Goal: Task Accomplishment & Management: Manage account settings

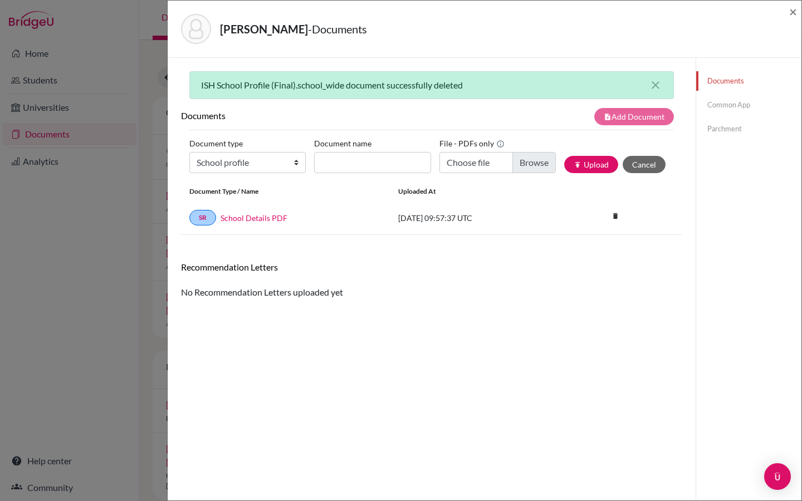
select select "1"
type input "2025/2026 ISH Profile"
click at [536, 163] on input "Choose file" at bounding box center [497, 162] width 116 height 21
type input "C:\fakepath\school profile ISH [DATE]-[DATE] (final).pdf"
click at [594, 166] on button "publish Upload" at bounding box center [591, 164] width 54 height 17
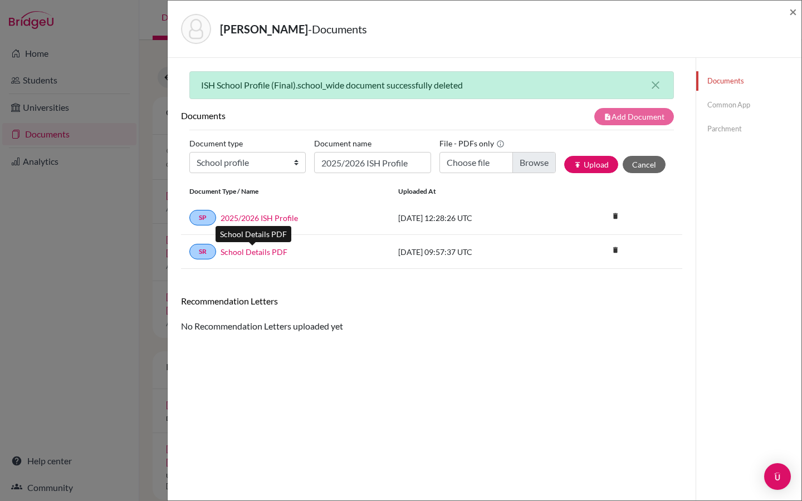
click at [254, 252] on link "School Details PDF" at bounding box center [253, 252] width 67 height 12
click at [401, 343] on div "ISH School Profile (Final).school_wide document successfully deleted close Docu…" at bounding box center [431, 308] width 501 height 474
click at [730, 100] on link "Common App" at bounding box center [748, 104] width 105 height 19
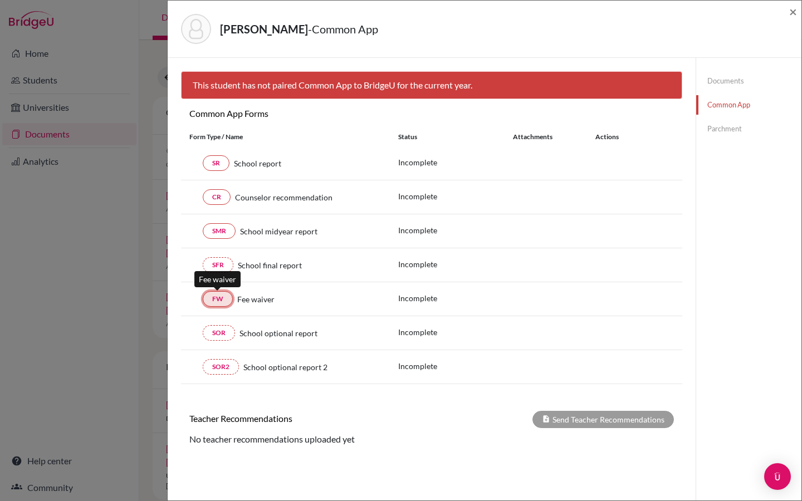
click at [209, 301] on link "FW" at bounding box center [218, 299] width 30 height 16
click at [223, 289] on div "FW Fee waiver Incomplete" at bounding box center [431, 299] width 501 height 34
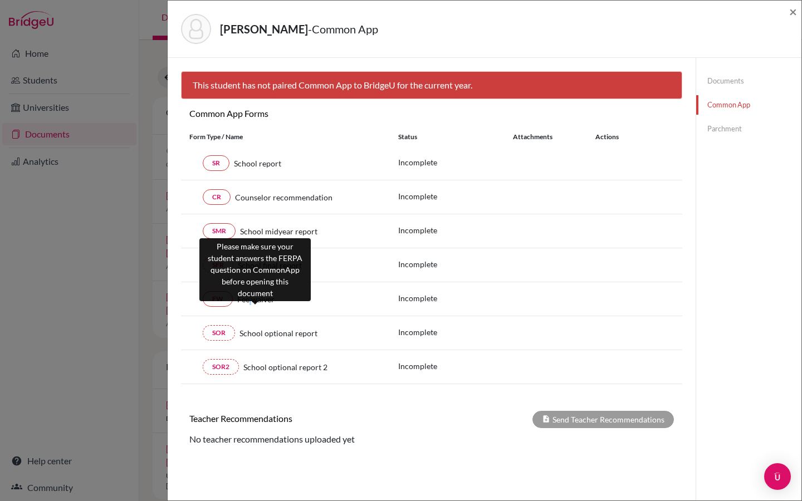
click at [248, 296] on span "Fee waiver" at bounding box center [255, 299] width 37 height 12
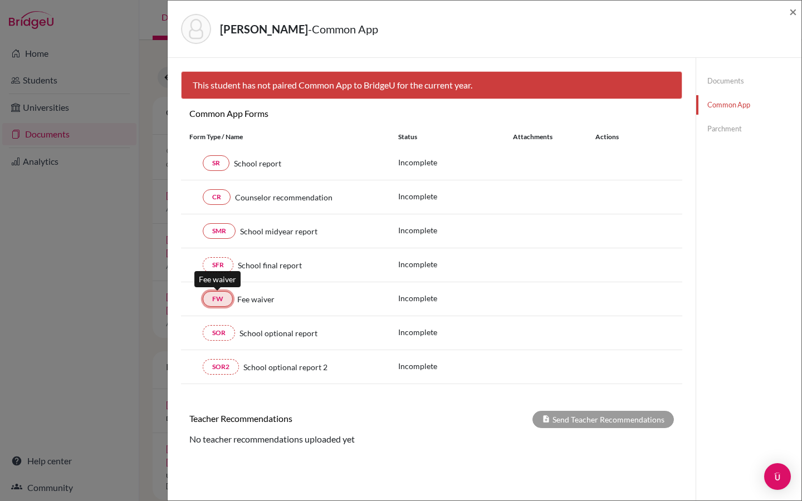
click at [218, 299] on link "FW" at bounding box center [218, 299] width 30 height 16
click at [213, 332] on link "SOR" at bounding box center [219, 333] width 32 height 16
click at [219, 270] on link "SFR" at bounding box center [218, 265] width 31 height 16
click at [218, 230] on link "SMR" at bounding box center [219, 231] width 33 height 16
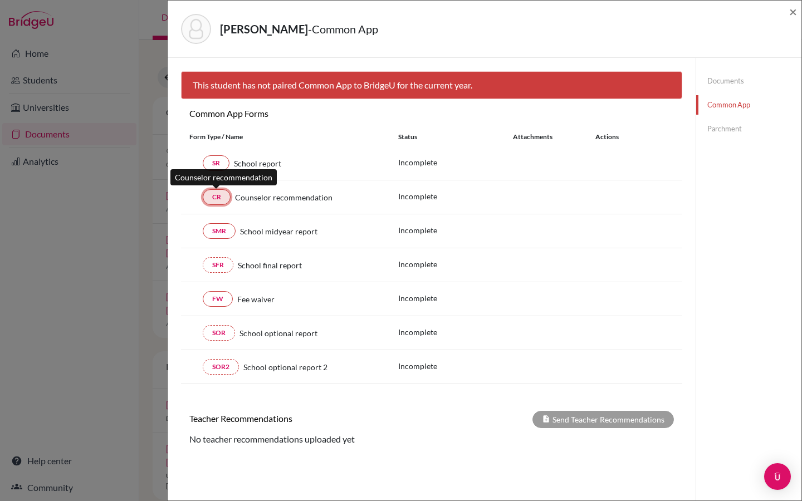
click at [222, 190] on link "CR" at bounding box center [217, 197] width 28 height 16
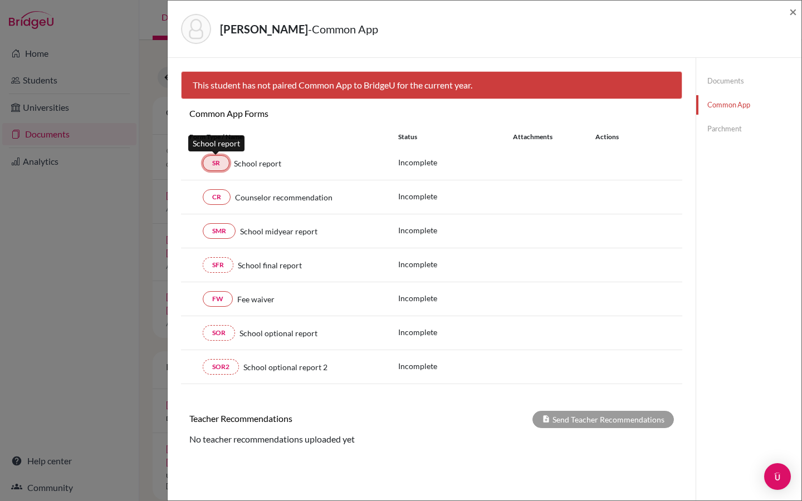
click at [218, 169] on link "SR" at bounding box center [216, 163] width 27 height 16
click at [715, 126] on link "Parchment" at bounding box center [748, 128] width 105 height 19
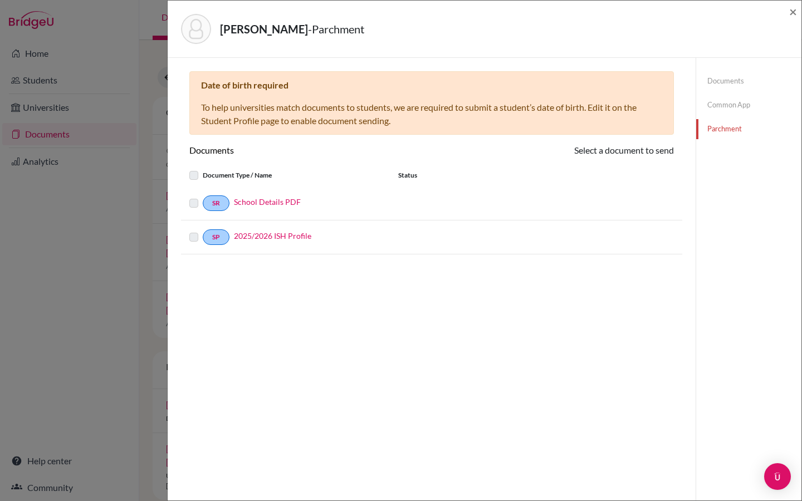
click at [203, 169] on label at bounding box center [203, 169] width 0 height 0
click at [203, 197] on label at bounding box center [203, 197] width 0 height 0
click at [264, 204] on link "School Details PDF" at bounding box center [267, 202] width 67 height 12
